Goal: Check status: Check status

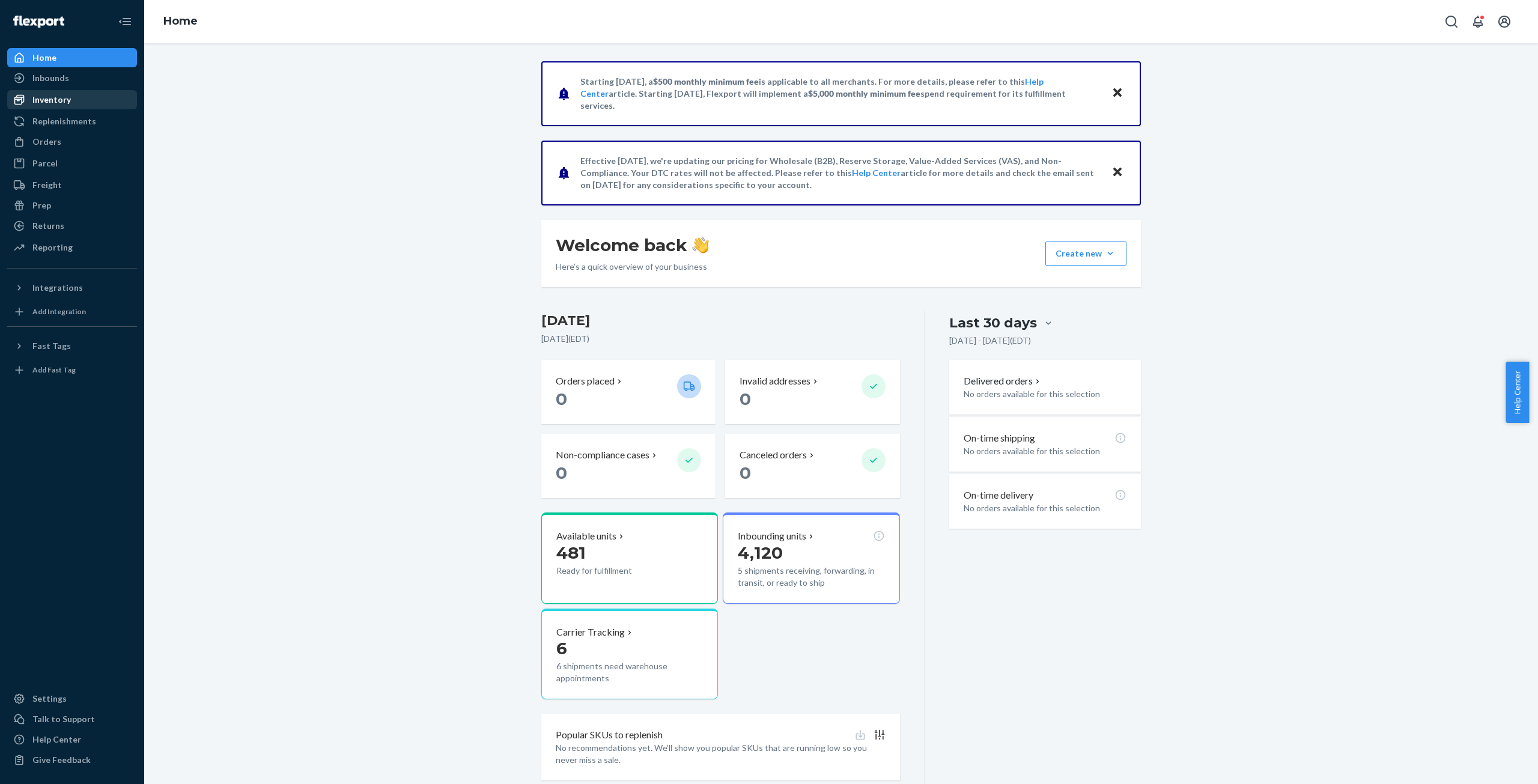
click at [42, 101] on div "Inventory" at bounding box center [51, 99] width 39 height 12
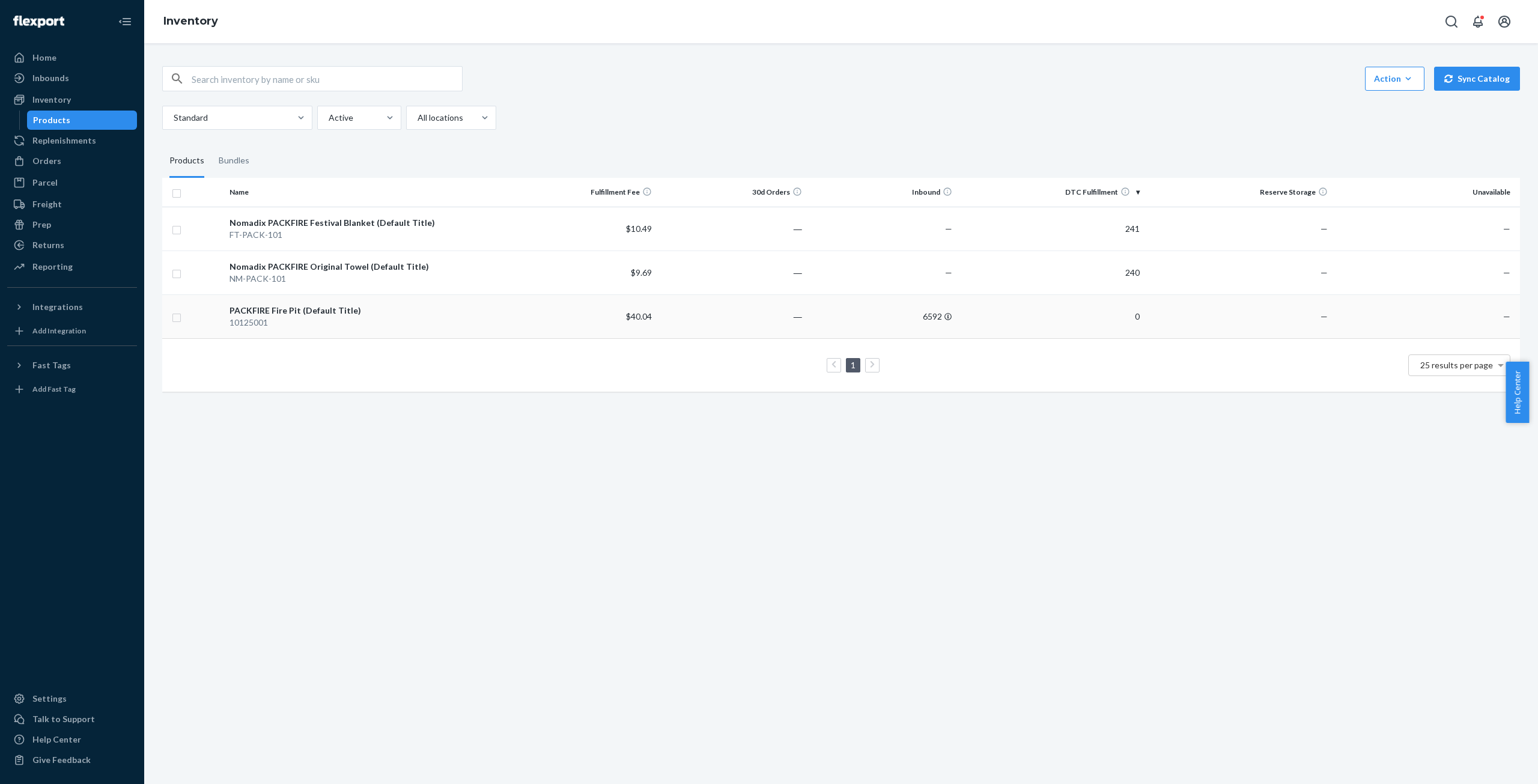
click at [262, 312] on div "PACKFIRE Fire Pit (Default Title)" at bounding box center [366, 310] width 272 height 12
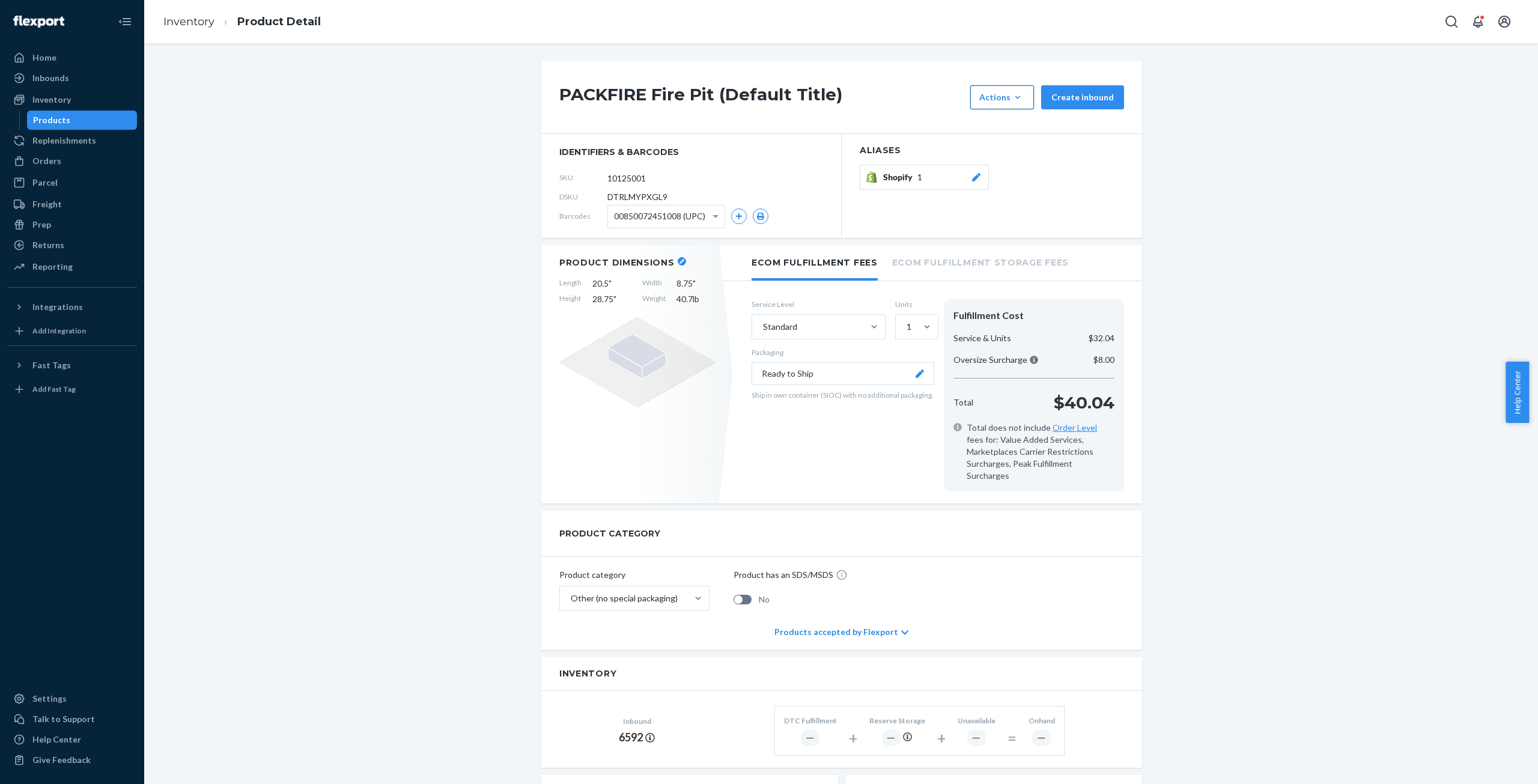
click at [1020, 98] on icon "button" at bounding box center [1017, 97] width 12 height 12
click at [1282, 177] on div "PACKFIRE Fire Pit (Default Title) Actions Hide Create inbound identifiers & bar…" at bounding box center [841, 586] width 1375 height 1050
